Goal: Information Seeking & Learning: Learn about a topic

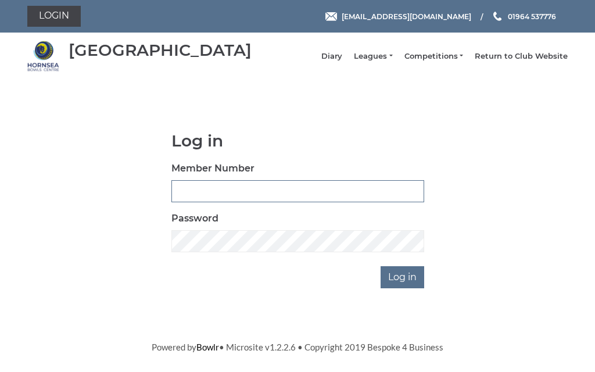
click at [248, 199] on input "Member Number" at bounding box center [297, 191] width 253 height 22
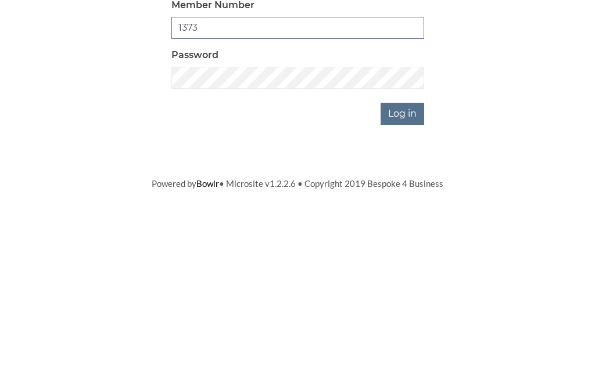
type input "1373"
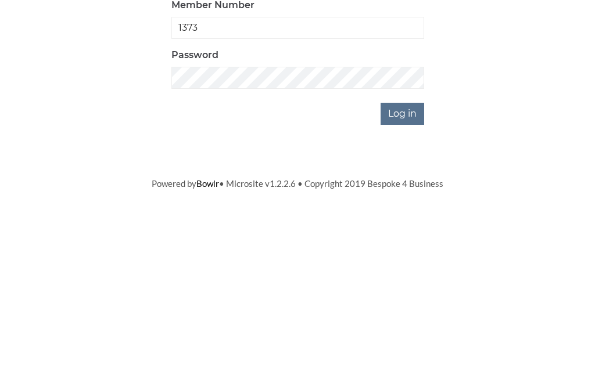
click at [405, 266] on input "Log in" at bounding box center [402, 277] width 44 height 22
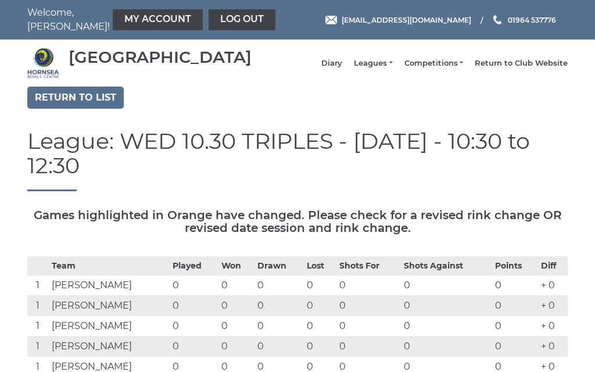
click at [392, 69] on link "Leagues" at bounding box center [373, 63] width 38 height 10
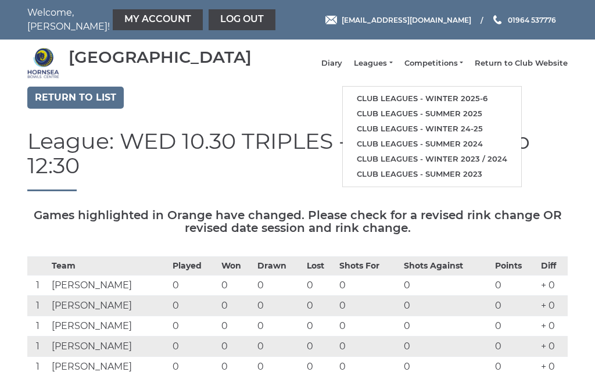
click at [445, 100] on link "Club leagues - Winter 2025-6" at bounding box center [432, 98] width 178 height 15
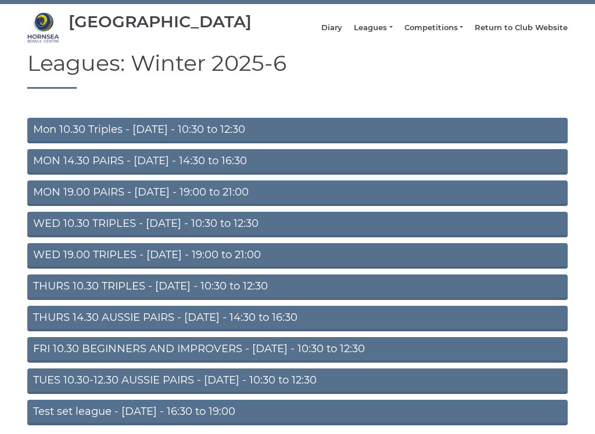
scroll to position [42, 0]
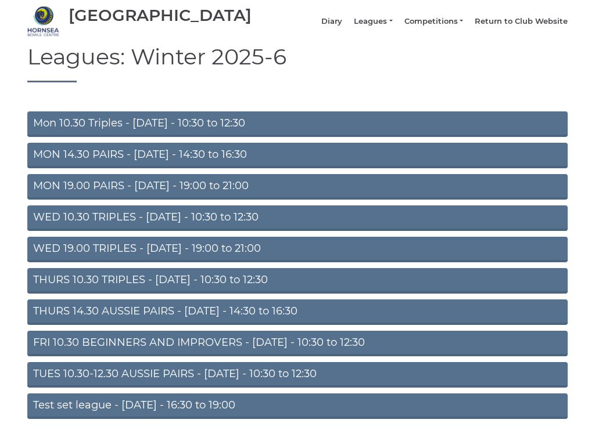
click at [168, 323] on link "THURS 14.30 AUSSIE PAIRS - Thursday - 14:30 to 16:30" at bounding box center [297, 313] width 540 height 26
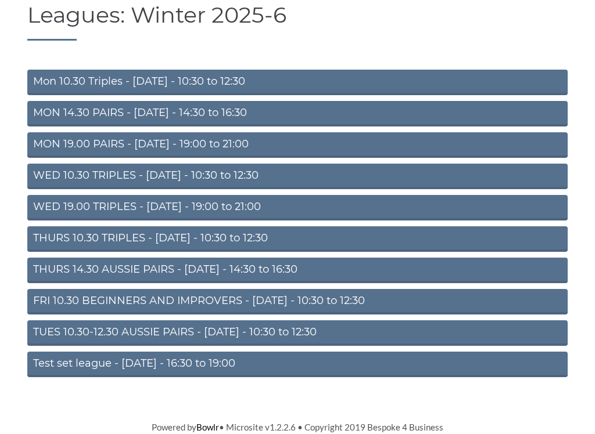
scroll to position [84, 0]
click at [152, 336] on link "TUES 10.30-12.30 AUSSIE PAIRS - Tuesday - 10:30 to 12:30" at bounding box center [297, 334] width 540 height 26
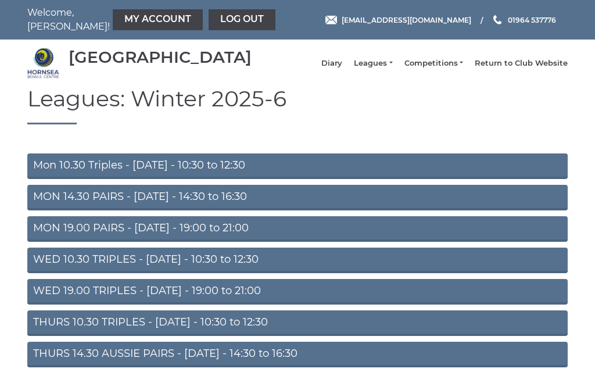
scroll to position [122, 0]
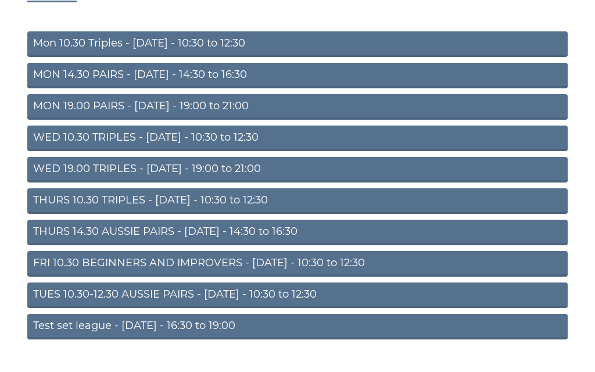
click at [177, 145] on link "WED 10.30 TRIPLES - [DATE] - 10:30 to 12:30" at bounding box center [297, 138] width 540 height 26
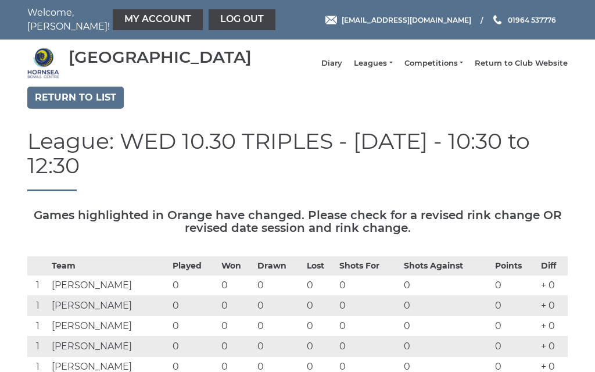
click at [392, 66] on link "Leagues" at bounding box center [373, 63] width 38 height 10
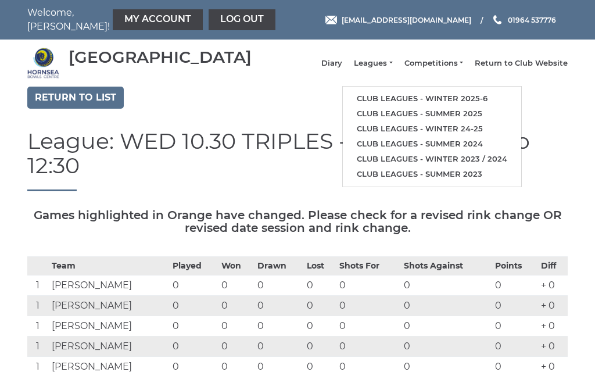
click at [451, 103] on link "Club leagues - Winter 2025-6" at bounding box center [432, 98] width 178 height 15
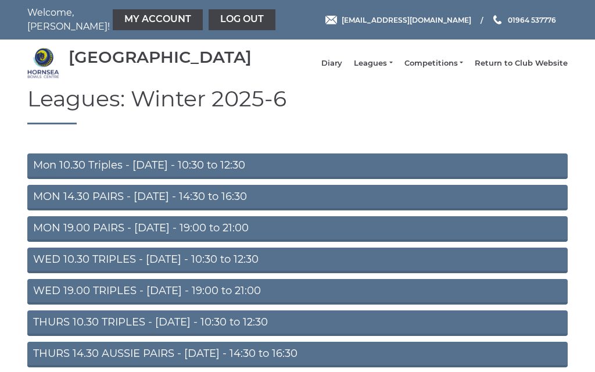
click at [159, 175] on link "Mon 10.30 Triples - Monday - 10:30 to 12:30" at bounding box center [297, 166] width 540 height 26
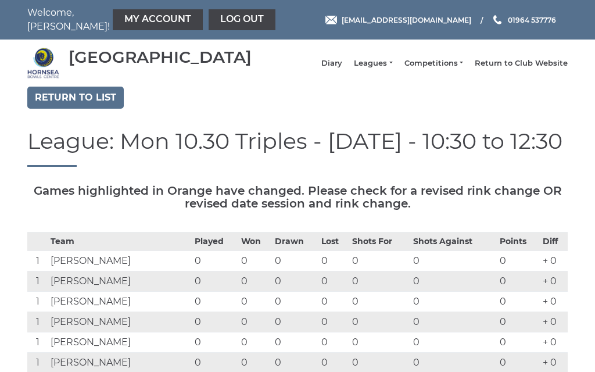
click at [218, 16] on link "Log out" at bounding box center [242, 19] width 67 height 21
